Goal: Information Seeking & Learning: Learn about a topic

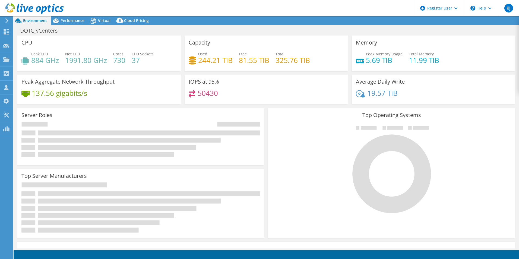
select select "USD"
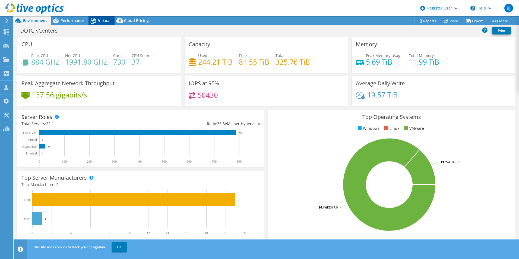
click at [107, 19] on span "Virtual" at bounding box center [104, 20] width 12 height 5
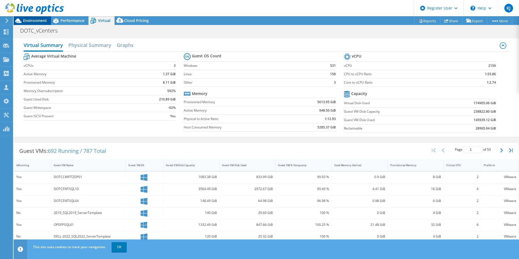
click at [42, 19] on span "Environment" at bounding box center [35, 20] width 24 height 5
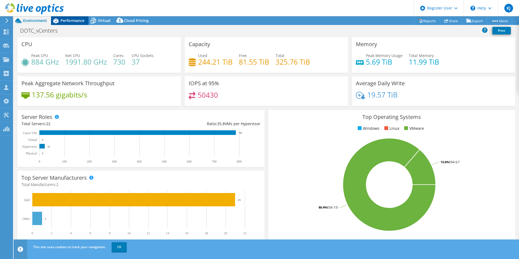
click at [68, 21] on span "Performance" at bounding box center [73, 20] width 24 height 5
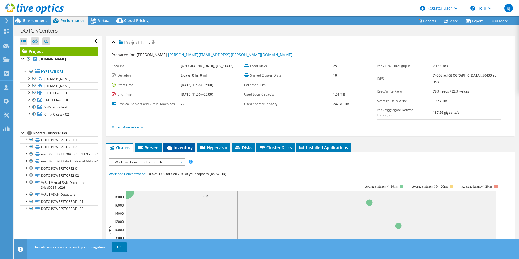
click at [189, 145] on span "Inventory" at bounding box center [179, 147] width 27 height 5
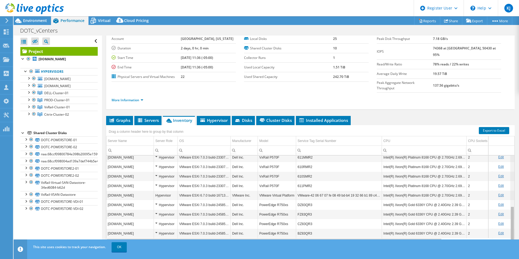
scroll to position [127, 0]
drag, startPoint x: 508, startPoint y: 166, endPoint x: 508, endPoint y: 227, distance: 61.6
click at [508, 227] on body "KJ Dell User [PERSON_NAME] [PERSON_NAME][EMAIL_ADDRESS][PERSON_NAME][DOMAIN_NAM…" at bounding box center [259, 129] width 519 height 259
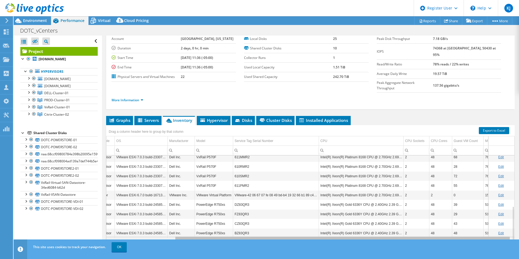
scroll to position [0, 82]
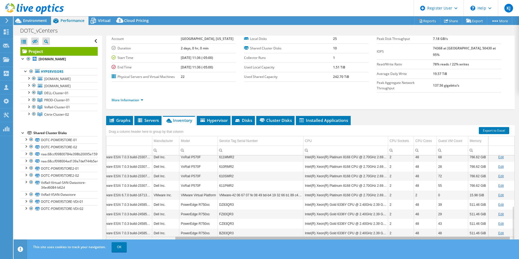
drag, startPoint x: 253, startPoint y: 228, endPoint x: 365, endPoint y: 231, distance: 112.1
click at [365, 231] on body "KJ Dell User [PERSON_NAME] [PERSON_NAME][EMAIL_ADDRESS][PERSON_NAME][DOMAIN_NAM…" at bounding box center [259, 129] width 519 height 259
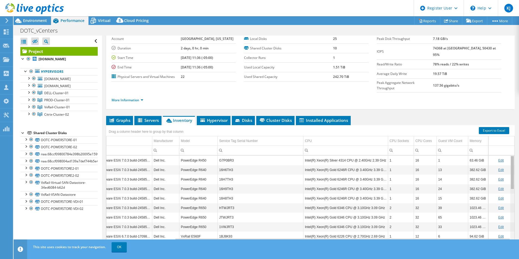
drag, startPoint x: 507, startPoint y: 214, endPoint x: 503, endPoint y: 150, distance: 64.2
click at [503, 150] on body "KJ Dell User [PERSON_NAME] [PERSON_NAME][EMAIL_ADDRESS][PERSON_NAME][DOMAIN_NAM…" at bounding box center [259, 129] width 519 height 259
click at [23, 20] on icon at bounding box center [18, 20] width 9 height 9
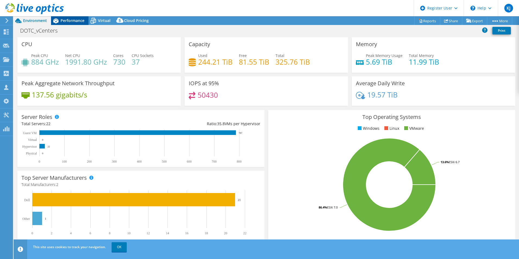
click at [70, 24] on div "Performance" at bounding box center [69, 20] width 37 height 9
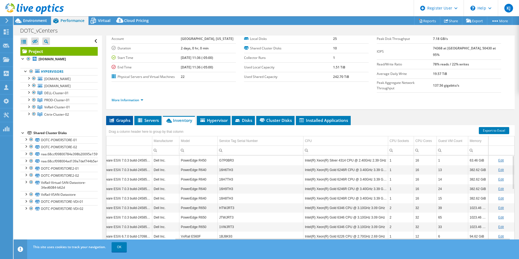
click at [126, 117] on span "Graphs" at bounding box center [119, 119] width 21 height 5
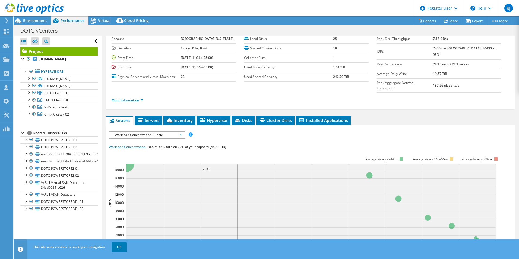
click at [144, 132] on span "Workload Concentration Bubble" at bounding box center [147, 135] width 70 height 7
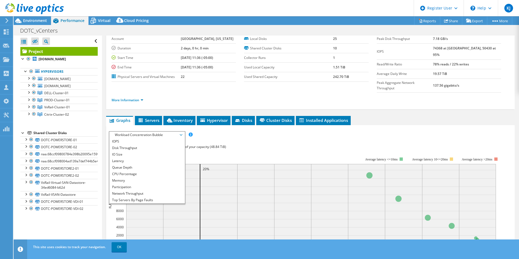
click at [235, 150] on rect at bounding box center [304, 204] width 391 height 109
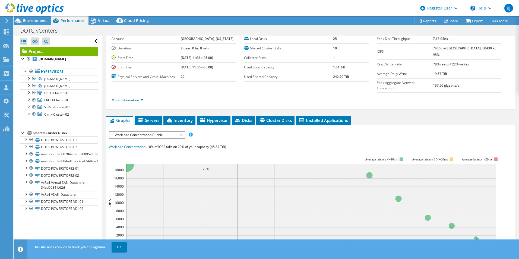
click at [145, 132] on span "Workload Concentration Bubble" at bounding box center [147, 135] width 70 height 7
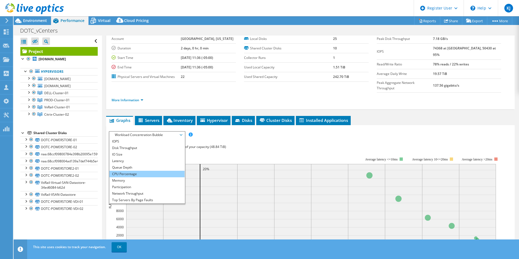
click at [145, 171] on li "CPU Percentage" at bounding box center [146, 174] width 75 height 7
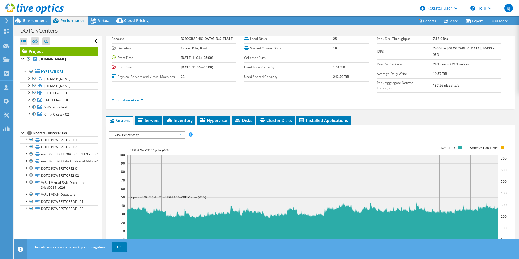
scroll to position [54, 0]
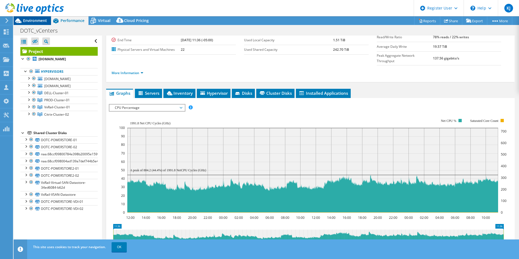
click at [48, 21] on div "Environment" at bounding box center [32, 20] width 37 height 9
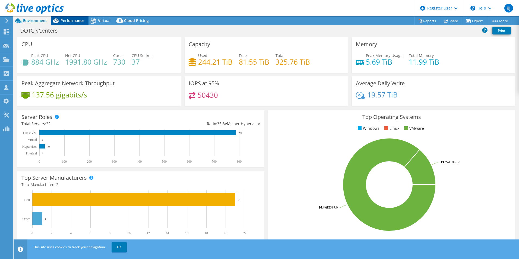
click at [74, 25] on div "Performance" at bounding box center [69, 20] width 37 height 9
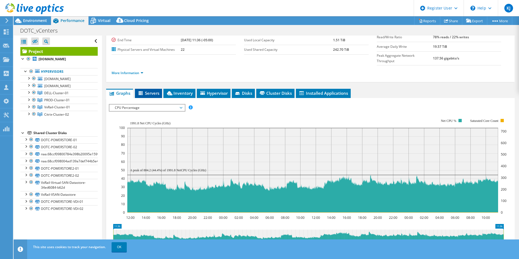
click at [148, 90] on span "Servers" at bounding box center [149, 92] width 22 height 5
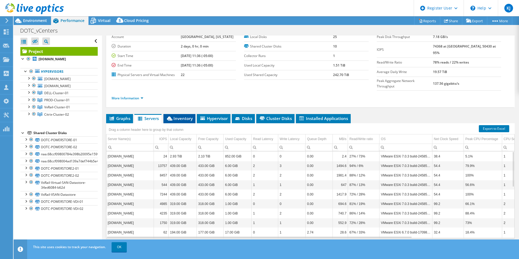
click at [187, 116] on span "Inventory" at bounding box center [179, 118] width 27 height 5
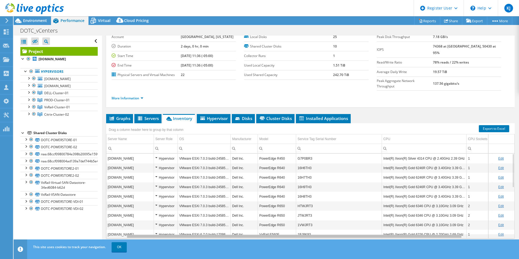
scroll to position [0, 82]
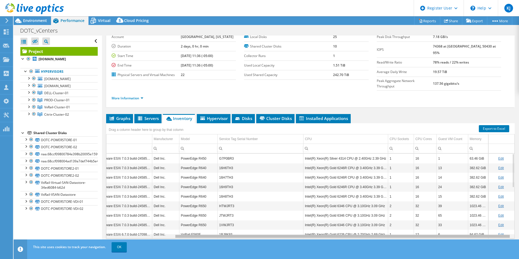
drag, startPoint x: 348, startPoint y: 226, endPoint x: 428, endPoint y: 225, distance: 79.2
click at [428, 225] on body "KJ Dell User [PERSON_NAME] [PERSON_NAME][EMAIL_ADDRESS][PERSON_NAME][DOMAIN_NAM…" at bounding box center [259, 129] width 519 height 259
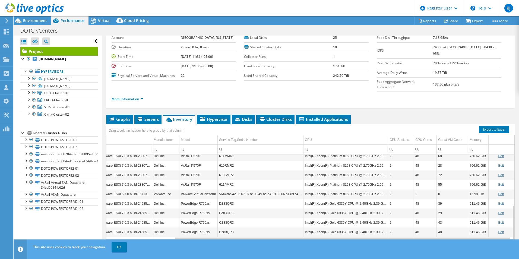
scroll to position [29, 0]
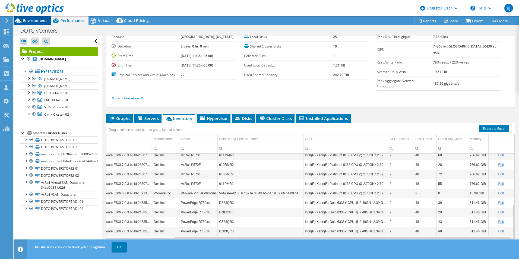
click at [48, 22] on div "Environment" at bounding box center [32, 20] width 37 height 9
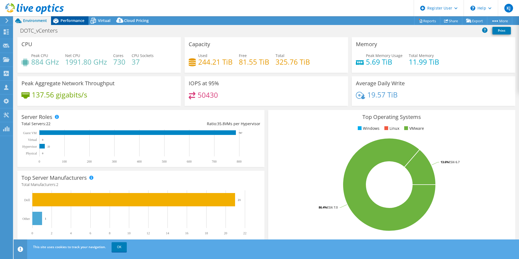
click at [79, 25] on div "Performance" at bounding box center [69, 20] width 37 height 9
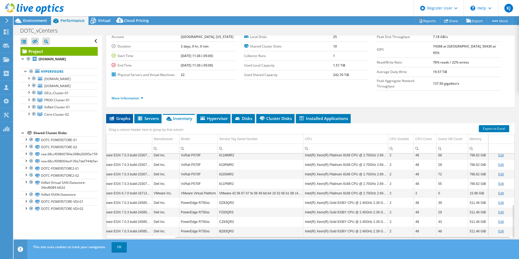
click at [122, 114] on li "Graphs" at bounding box center [119, 118] width 27 height 9
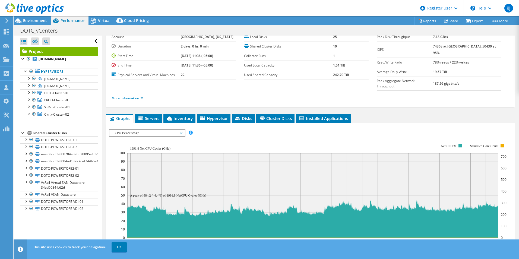
click at [47, 18] on div at bounding box center [32, 9] width 64 height 18
click at [46, 23] on span "Environment" at bounding box center [35, 20] width 24 height 5
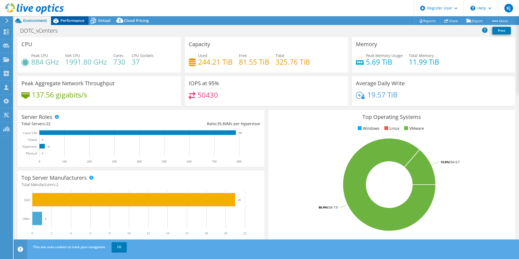
click at [66, 18] on span "Performance" at bounding box center [73, 20] width 24 height 5
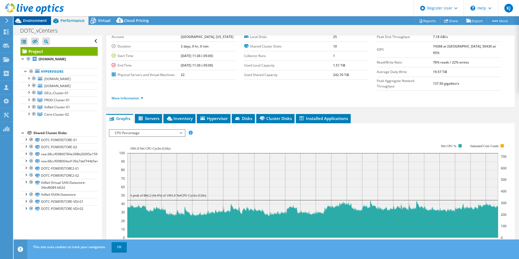
click at [50, 21] on div "Environment" at bounding box center [32, 20] width 37 height 9
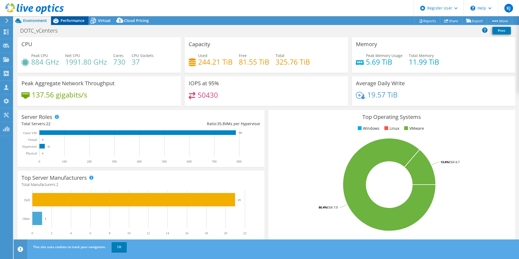
click at [68, 21] on span "Performance" at bounding box center [73, 20] width 24 height 5
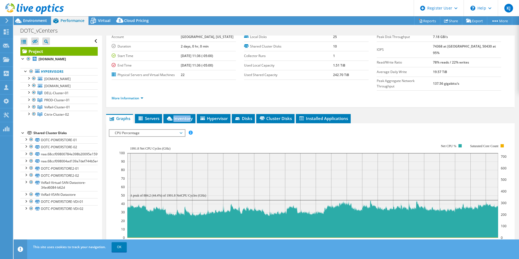
drag, startPoint x: 190, startPoint y: 103, endPoint x: 193, endPoint y: 102, distance: 3.2
click at [193, 102] on div "Project Details Prepared for: [PERSON_NAME], [PERSON_NAME][EMAIL_ADDRESS][PERSO…" at bounding box center [310, 181] width 416 height 349
drag, startPoint x: 193, startPoint y: 102, endPoint x: 180, endPoint y: 110, distance: 15.2
click at [180, 116] on span "Inventory" at bounding box center [179, 118] width 27 height 5
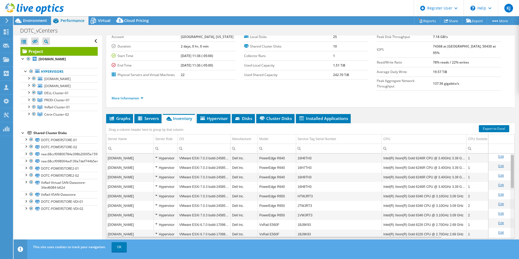
scroll to position [0, 0]
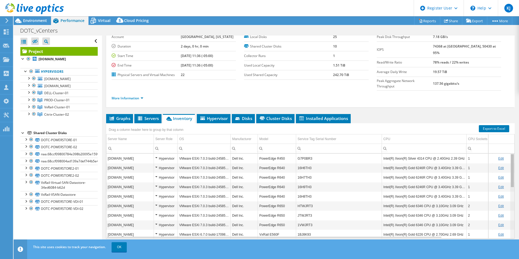
drag, startPoint x: 509, startPoint y: 157, endPoint x: 496, endPoint y: 161, distance: 14.1
click at [496, 161] on body "KJ Dell User [PERSON_NAME] [PERSON_NAME][EMAIL_ADDRESS][PERSON_NAME][DOMAIN_NAM…" at bounding box center [259, 129] width 519 height 259
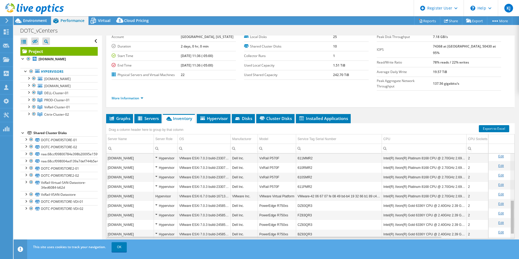
scroll to position [127, 0]
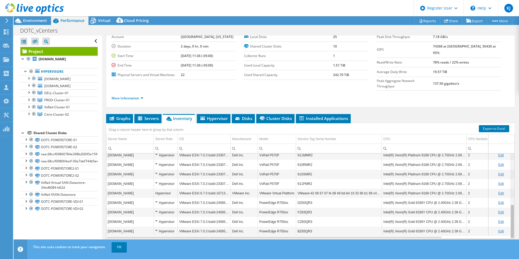
drag, startPoint x: 508, startPoint y: 160, endPoint x: 467, endPoint y: 211, distance: 65.4
click at [501, 226] on body "KJ Dell User [PERSON_NAME] [PERSON_NAME][EMAIL_ADDRESS][PERSON_NAME][DOMAIN_NAM…" at bounding box center [259, 129] width 519 height 259
click at [28, 95] on link "DELL-Cluster-01" at bounding box center [58, 92] width 77 height 7
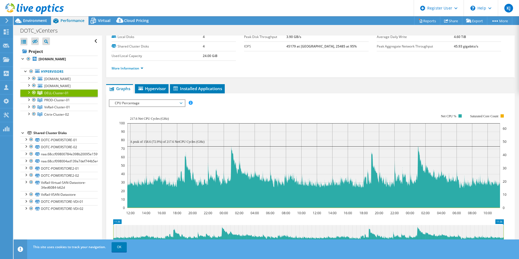
click at [29, 92] on div at bounding box center [28, 91] width 5 height 5
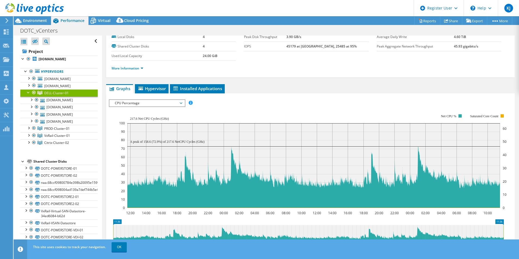
click at [29, 92] on div at bounding box center [28, 91] width 5 height 5
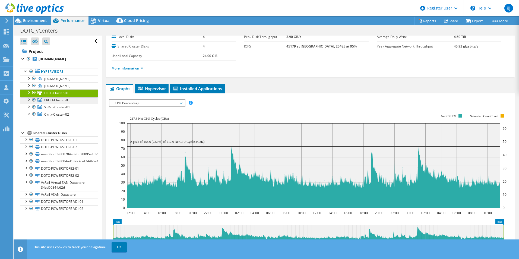
click at [68, 95] on span "PROD-Cluster-01" at bounding box center [56, 93] width 24 height 5
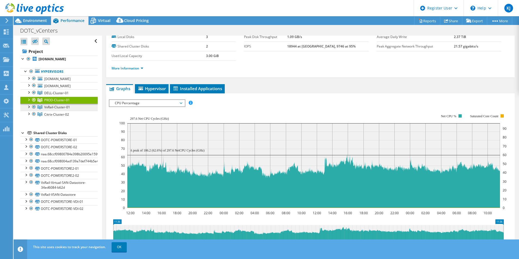
click at [68, 95] on span "VxRail-Cluster-01" at bounding box center [56, 93] width 24 height 5
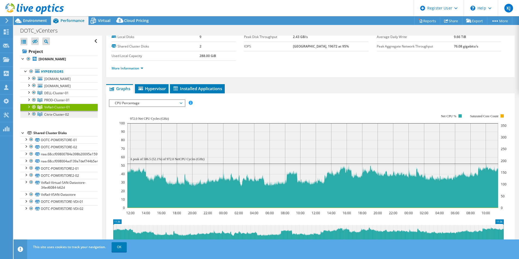
click at [70, 96] on link "Citrix-Cluster-02" at bounding box center [58, 92] width 77 height 7
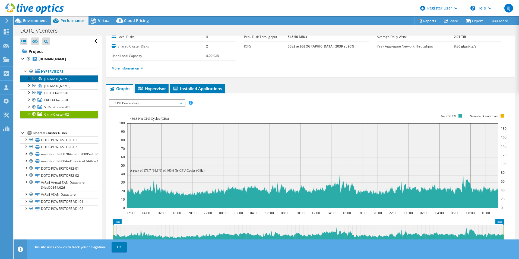
click at [66, 77] on span "[DOMAIN_NAME]" at bounding box center [57, 79] width 26 height 5
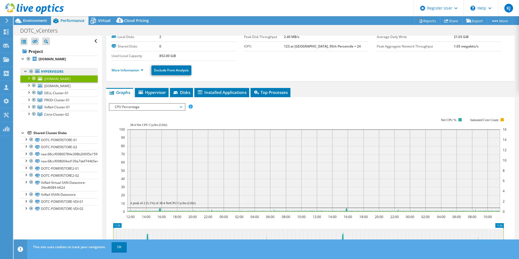
click at [67, 72] on link "Hypervisors" at bounding box center [58, 71] width 77 height 7
click at [56, 62] on link "[DOMAIN_NAME]" at bounding box center [58, 59] width 77 height 7
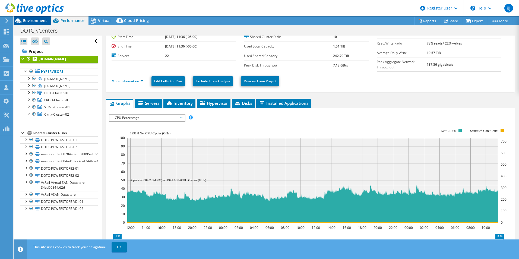
click at [44, 20] on span "Environment" at bounding box center [35, 20] width 24 height 5
